Goal: Task Accomplishment & Management: Manage account settings

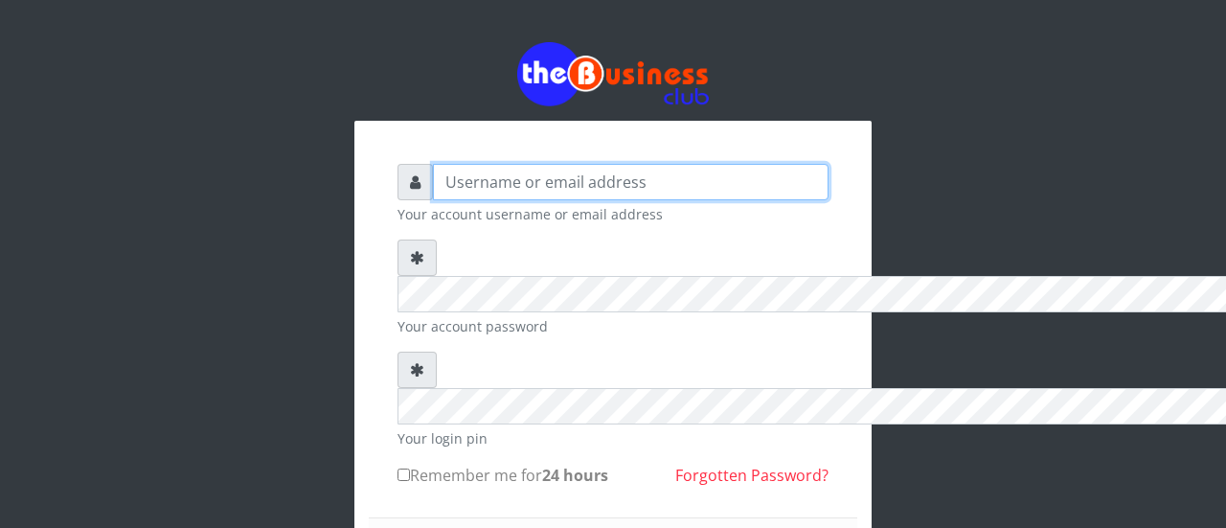
click at [433, 164] on input "text" at bounding box center [631, 182] width 396 height 36
type input "nyiamsonshedrack@gmail.com"
